Goal: Book appointment/travel/reservation

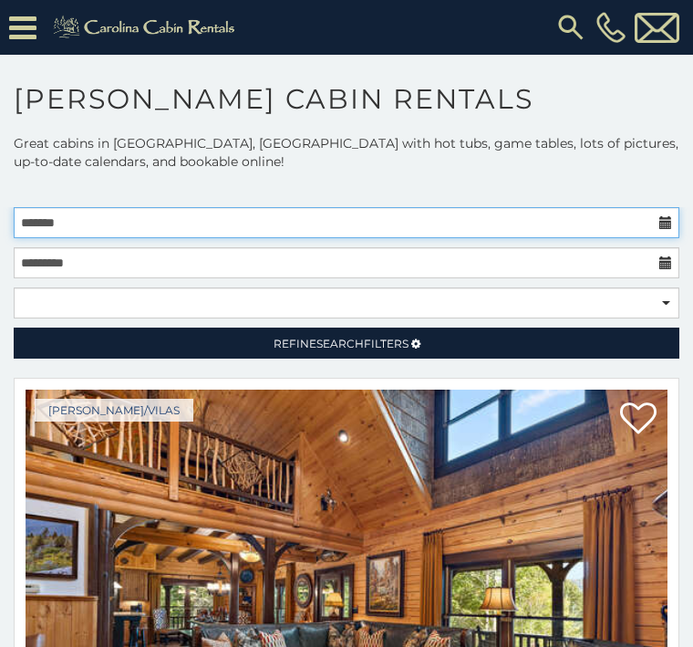
click at [41, 214] on input "text" at bounding box center [347, 222] width 666 height 31
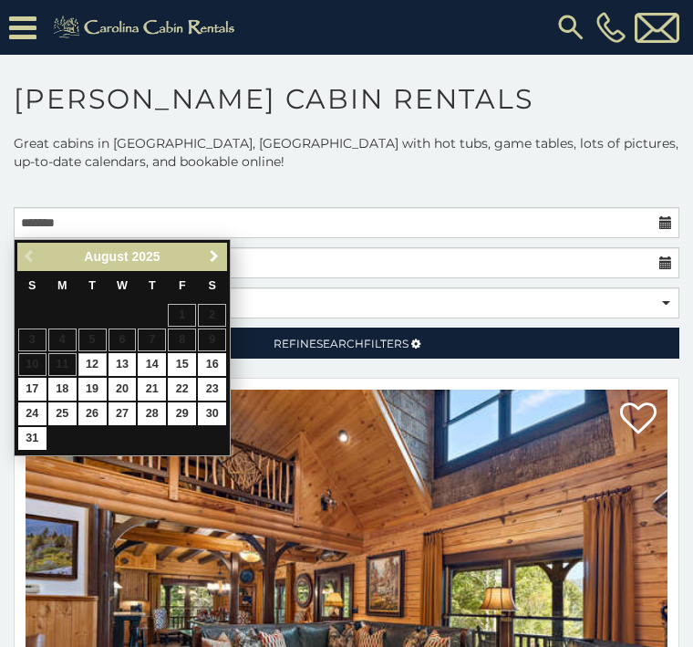
click at [212, 262] on span "Next" at bounding box center [214, 256] width 15 height 15
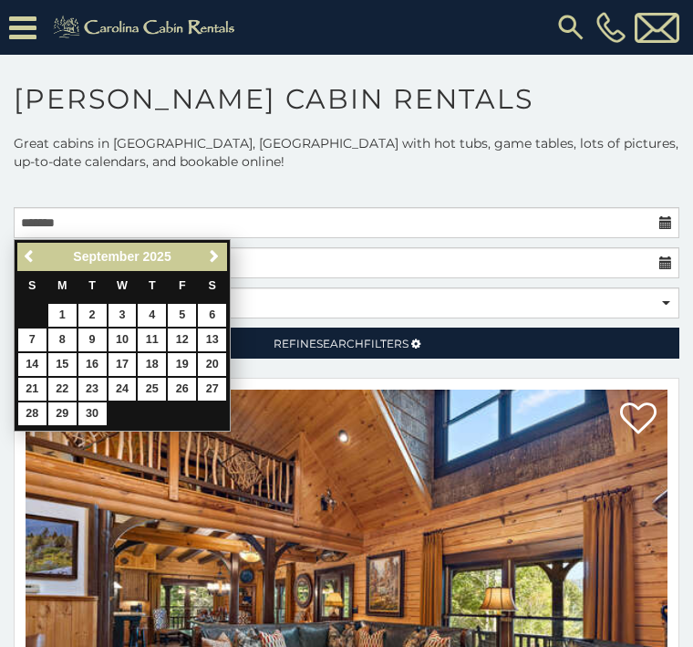
click at [196, 261] on div "[DATE]" at bounding box center [122, 256] width 151 height 23
click at [204, 260] on link "Next" at bounding box center [213, 256] width 23 height 23
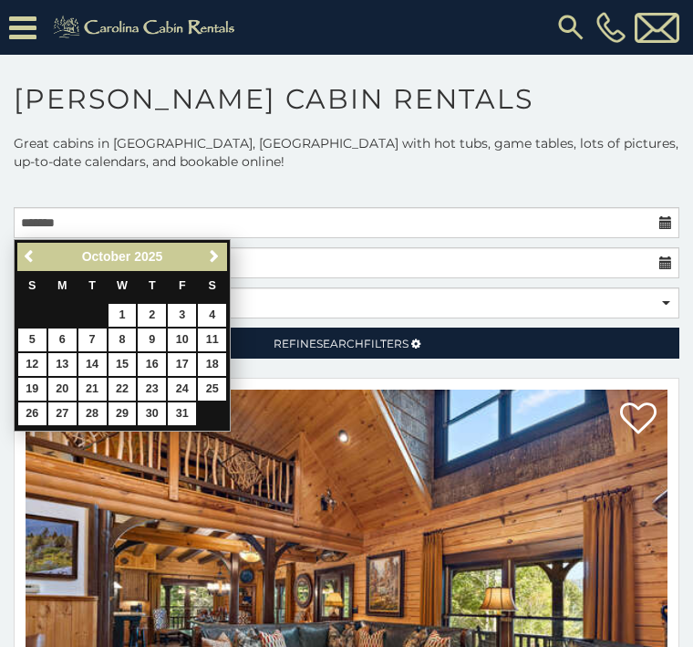
click at [178, 316] on link "3" at bounding box center [182, 315] width 28 height 23
type input "**********"
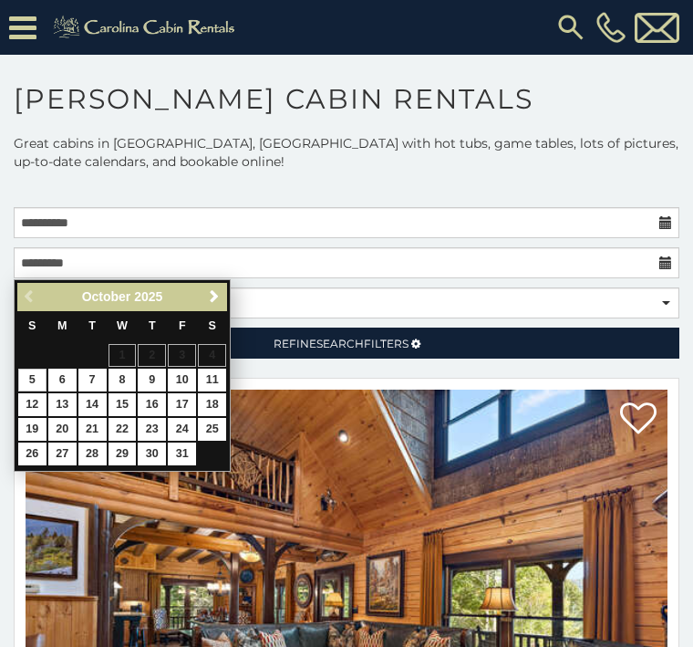
click at [26, 377] on link "5" at bounding box center [32, 379] width 28 height 23
type input "**********"
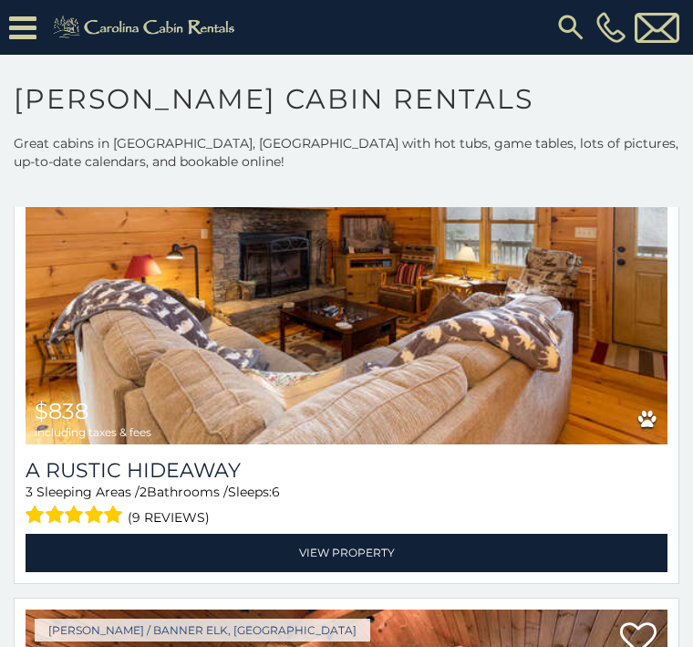
scroll to position [7507, 0]
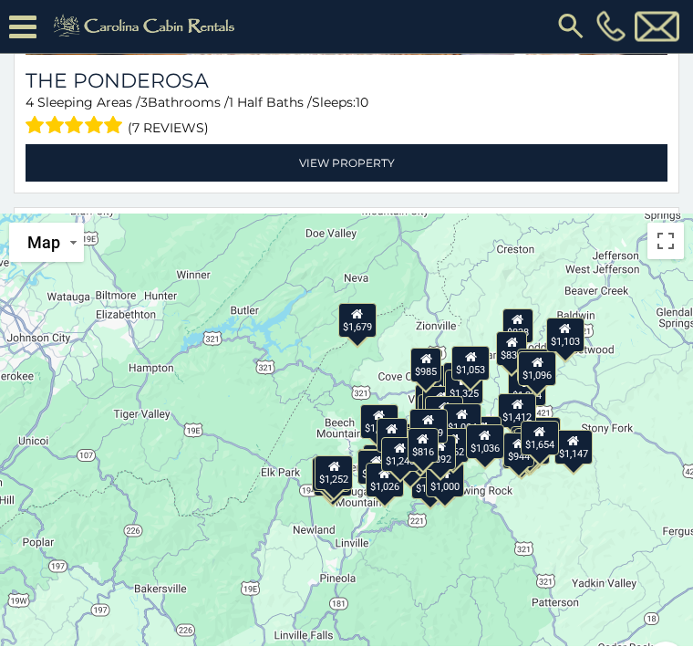
scroll to position [514, 0]
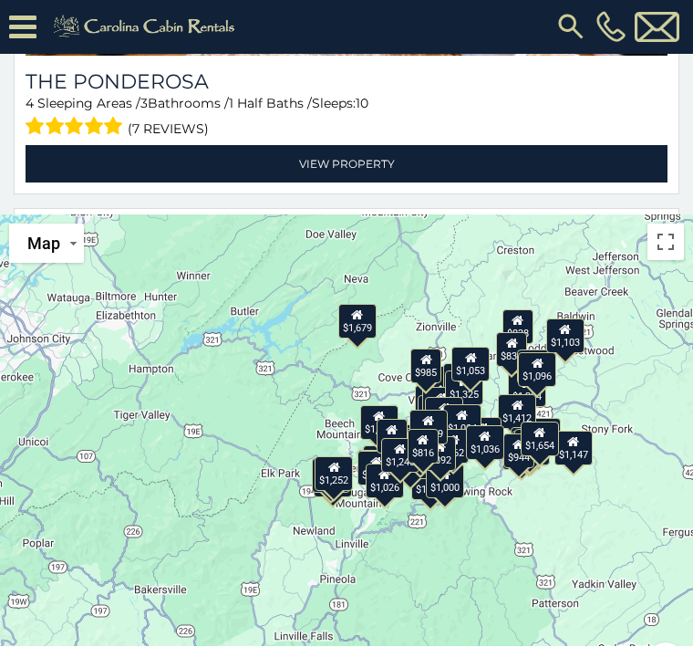
click at [503, 349] on div "$839" at bounding box center [511, 349] width 31 height 35
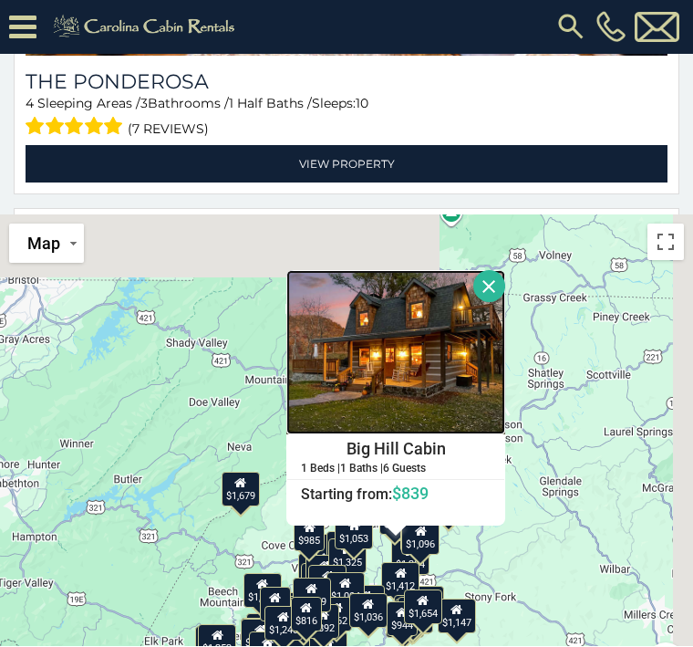
click at [286, 357] on img at bounding box center [395, 353] width 219 height 164
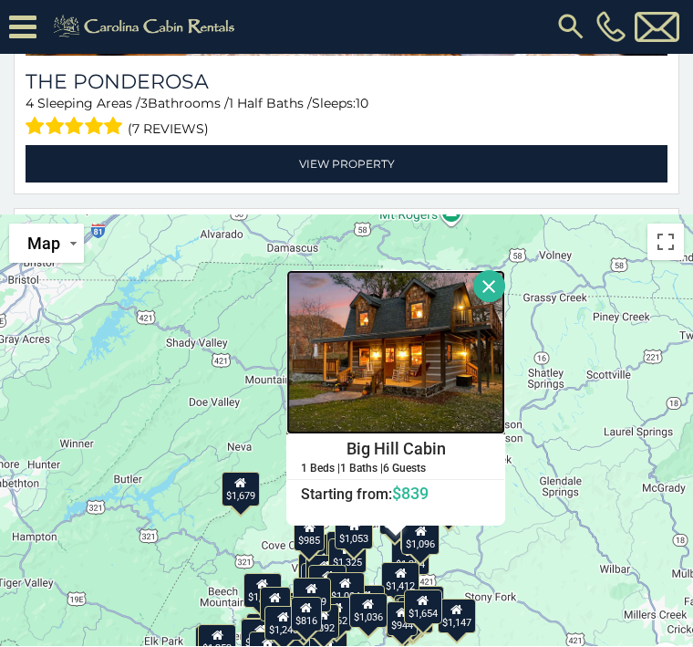
scroll to position [570, 0]
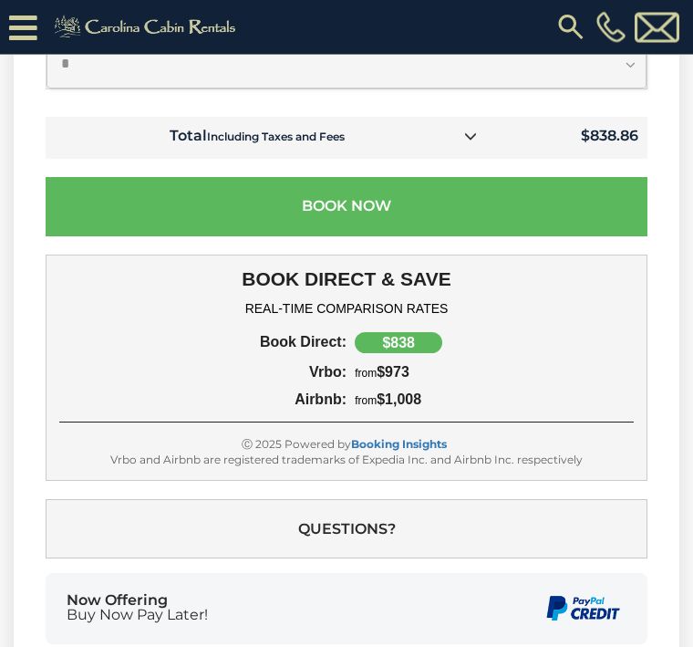
scroll to position [1787, 0]
